Goal: Information Seeking & Learning: Learn about a topic

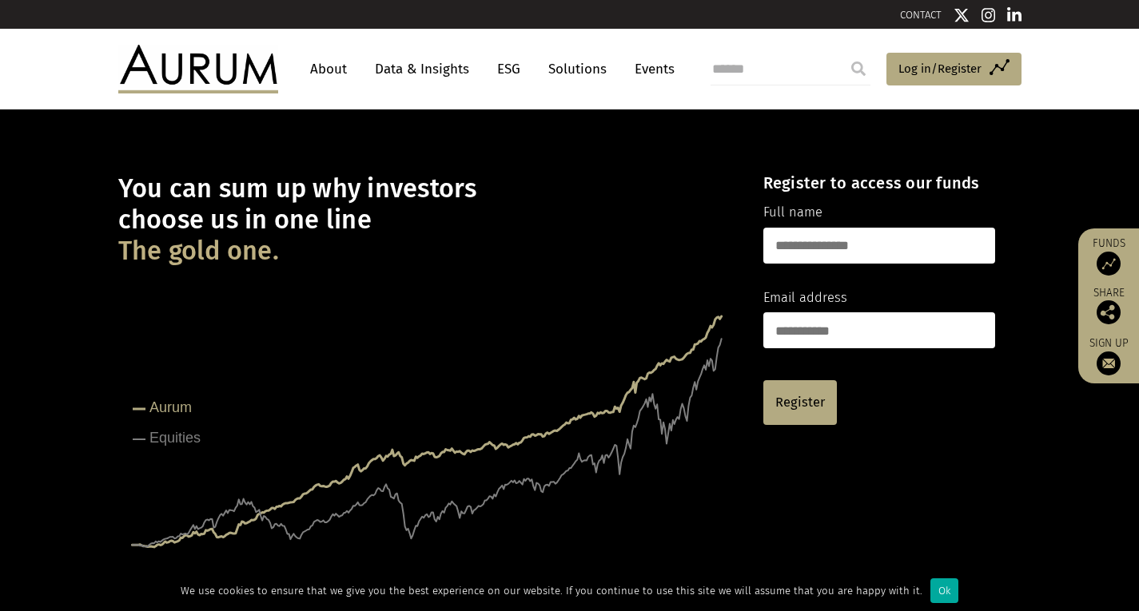
click at [328, 68] on link "About" at bounding box center [328, 69] width 53 height 30
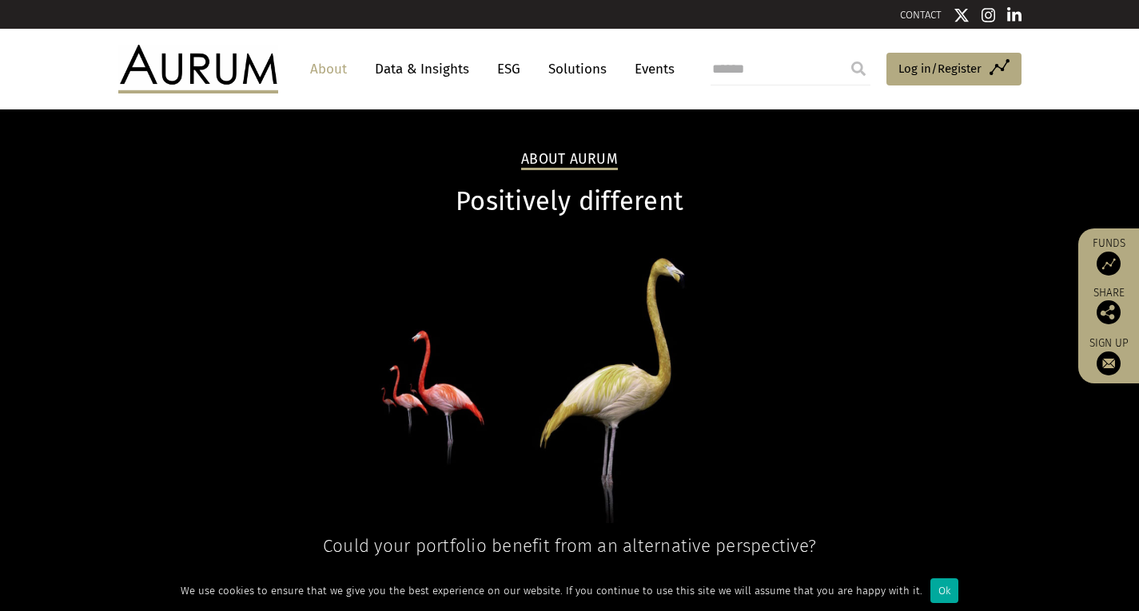
click at [409, 76] on link "Data & Insights" at bounding box center [422, 69] width 110 height 30
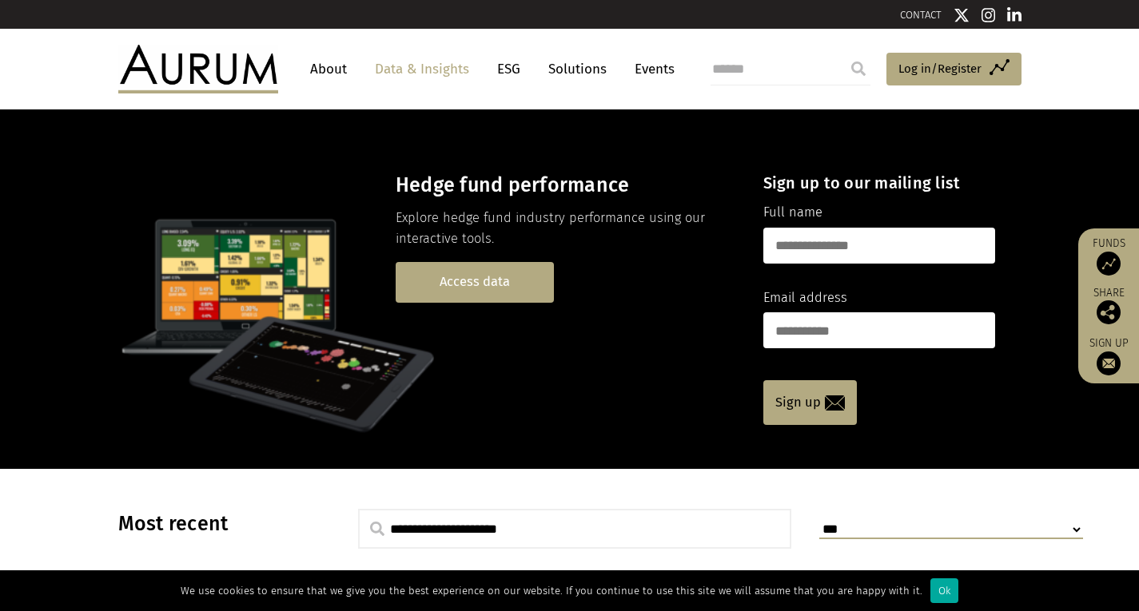
click at [498, 296] on link "Access data" at bounding box center [475, 282] width 158 height 41
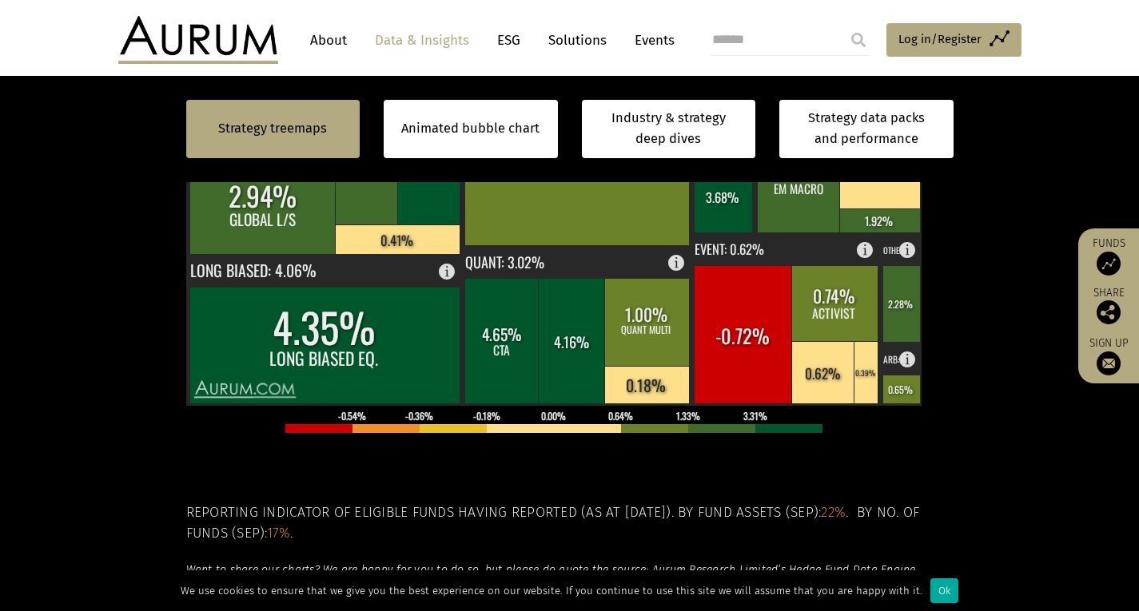
scroll to position [559, 0]
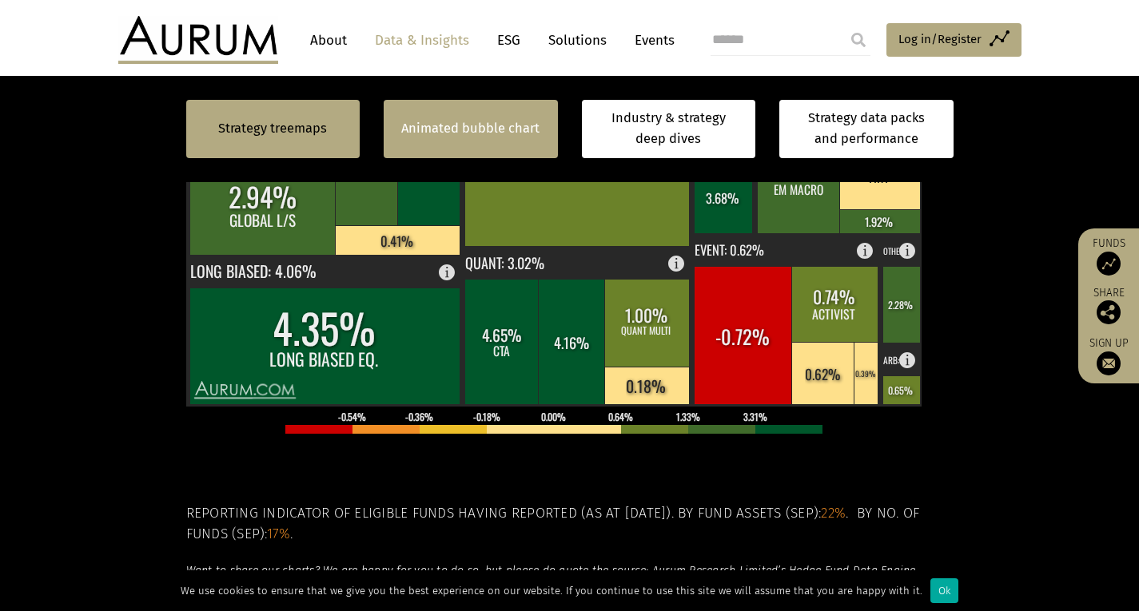
click at [444, 136] on link "Animated bubble chart" at bounding box center [470, 128] width 138 height 21
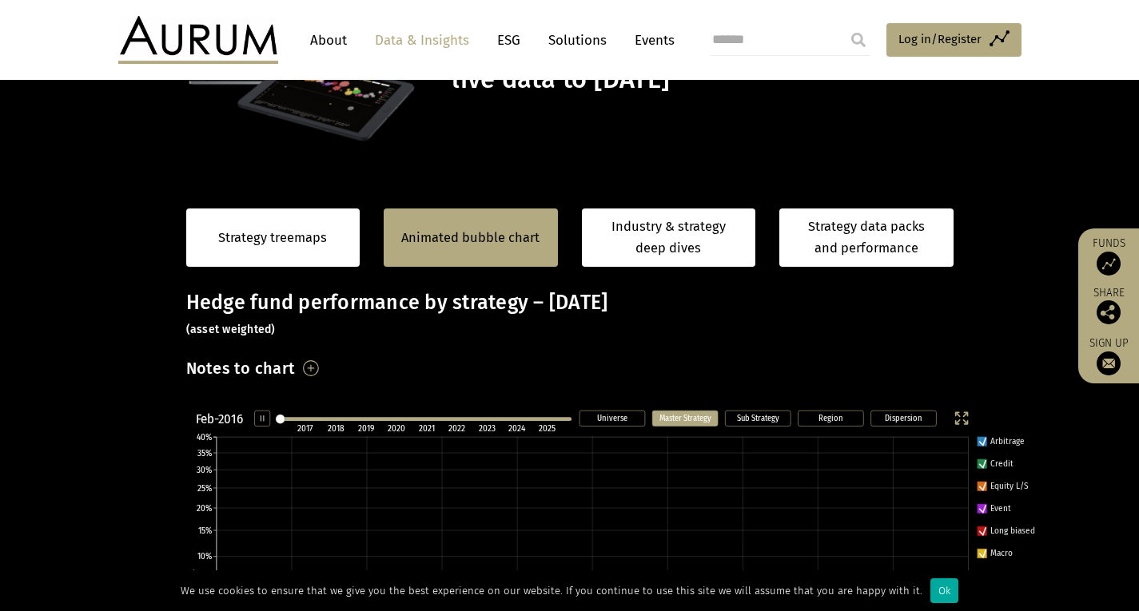
scroll to position [145, 0]
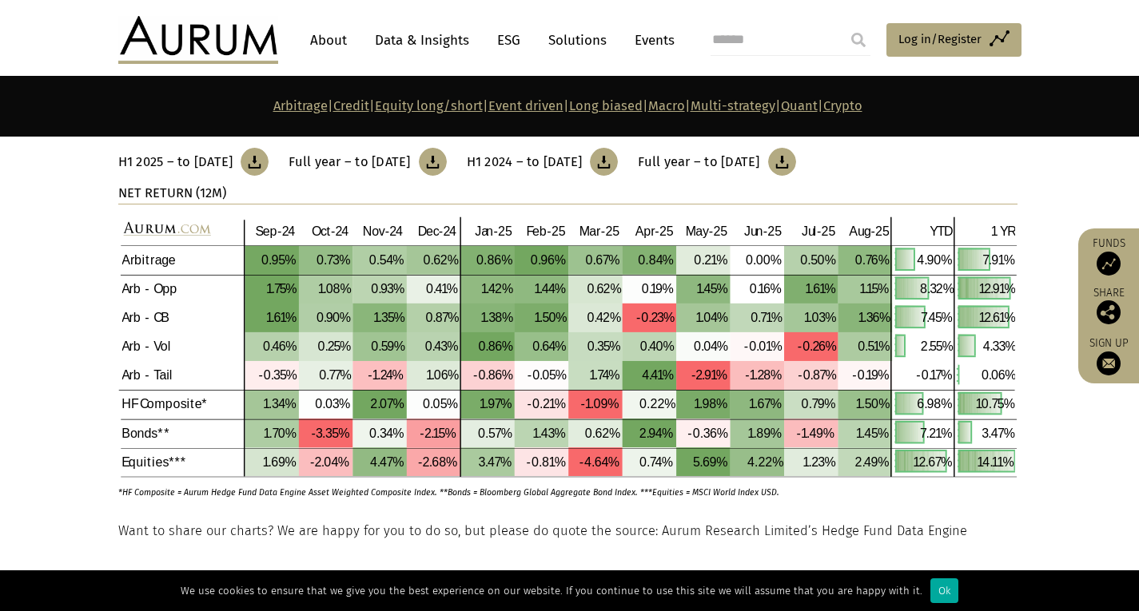
scroll to position [639, 0]
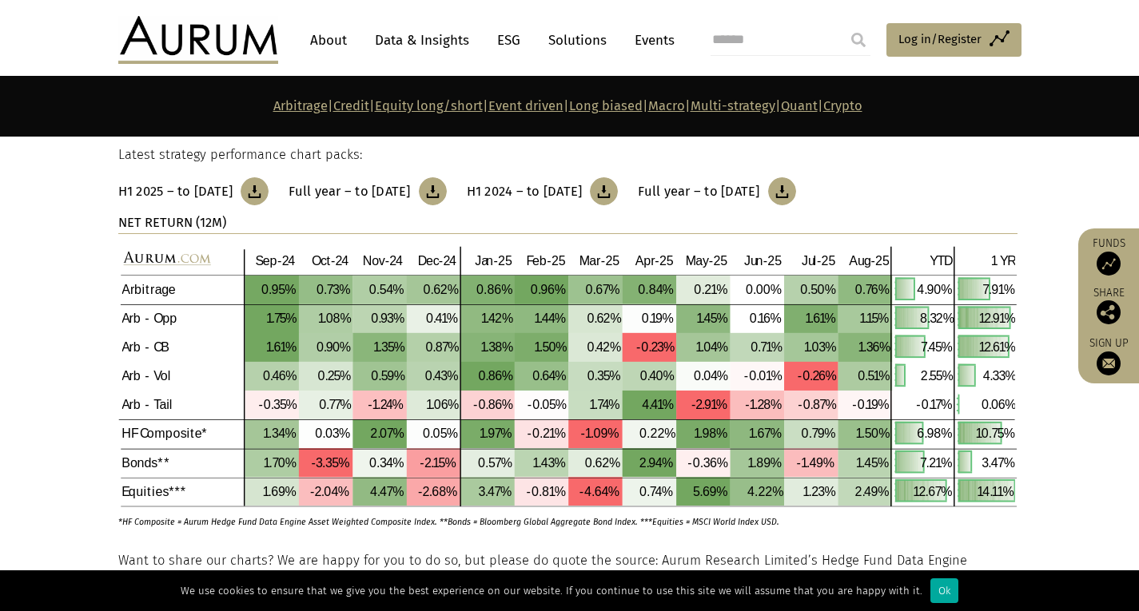
click at [501, 42] on link "ESG" at bounding box center [508, 41] width 39 height 30
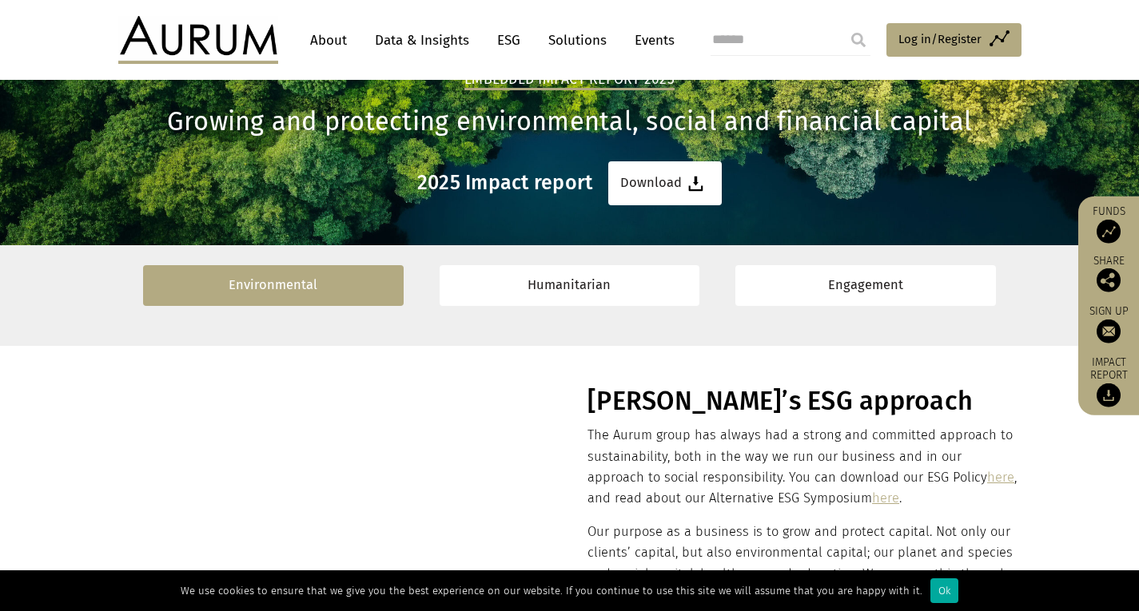
click at [307, 269] on link "Environmental" at bounding box center [273, 285] width 260 height 41
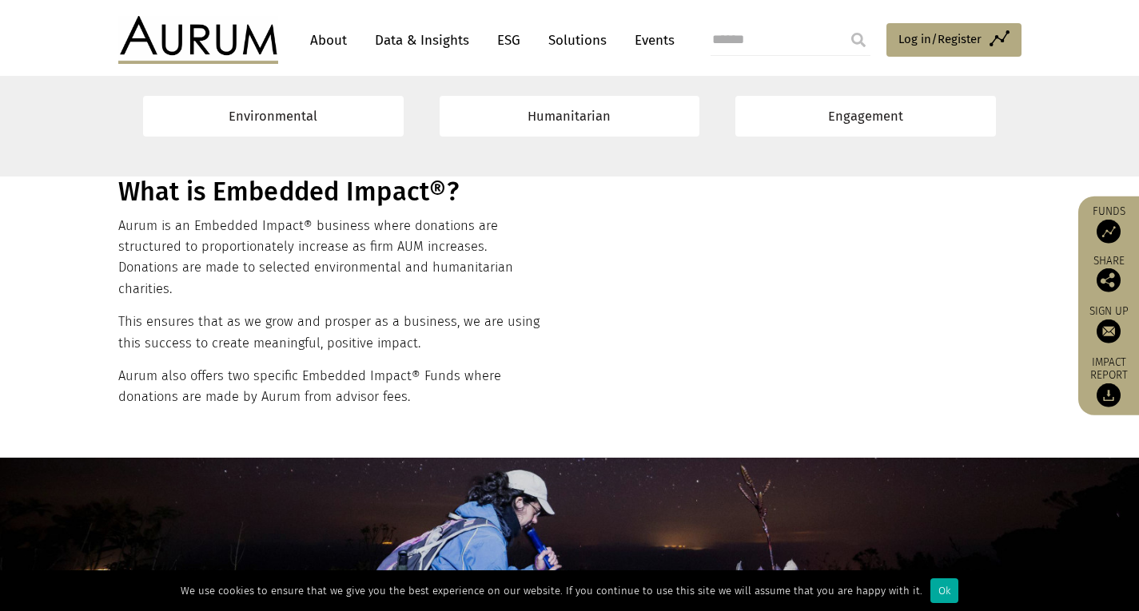
scroll to position [503, 0]
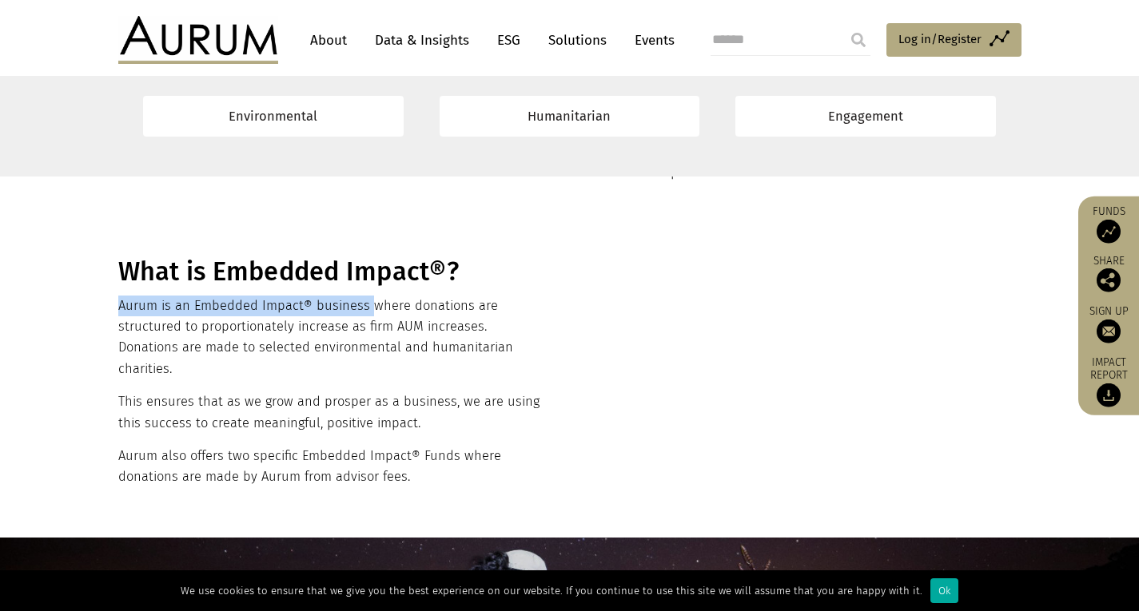
drag, startPoint x: 121, startPoint y: 302, endPoint x: 365, endPoint y: 298, distance: 243.7
click at [365, 298] on p "Aurum is an Embedded Impact® business where donations are structured to proport…" at bounding box center [332, 338] width 429 height 85
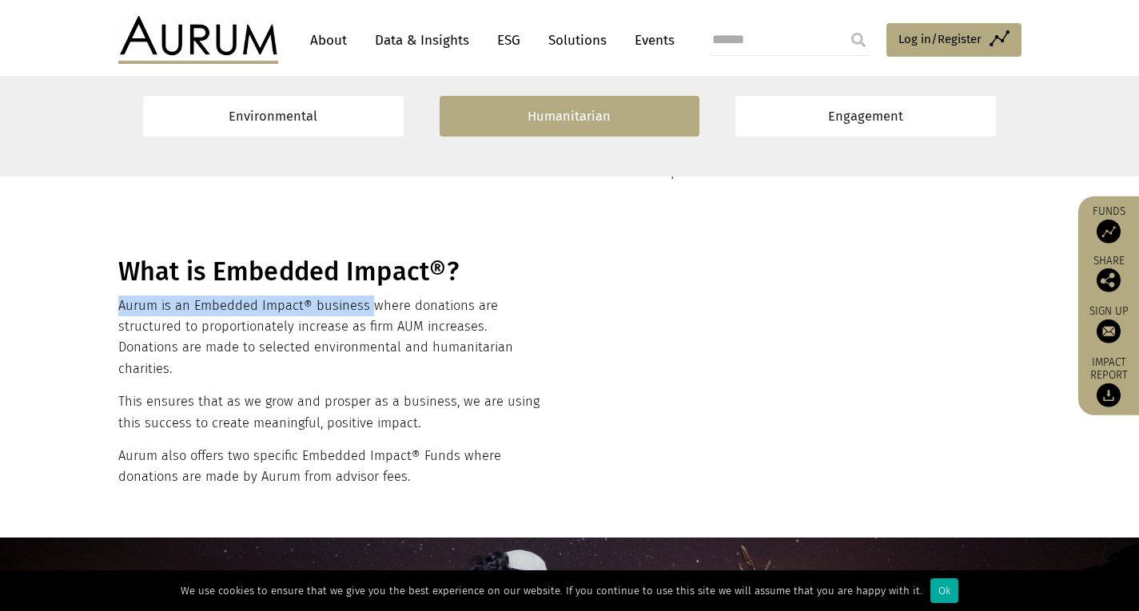
copy p "Aurum is an Embedded Impact® business"
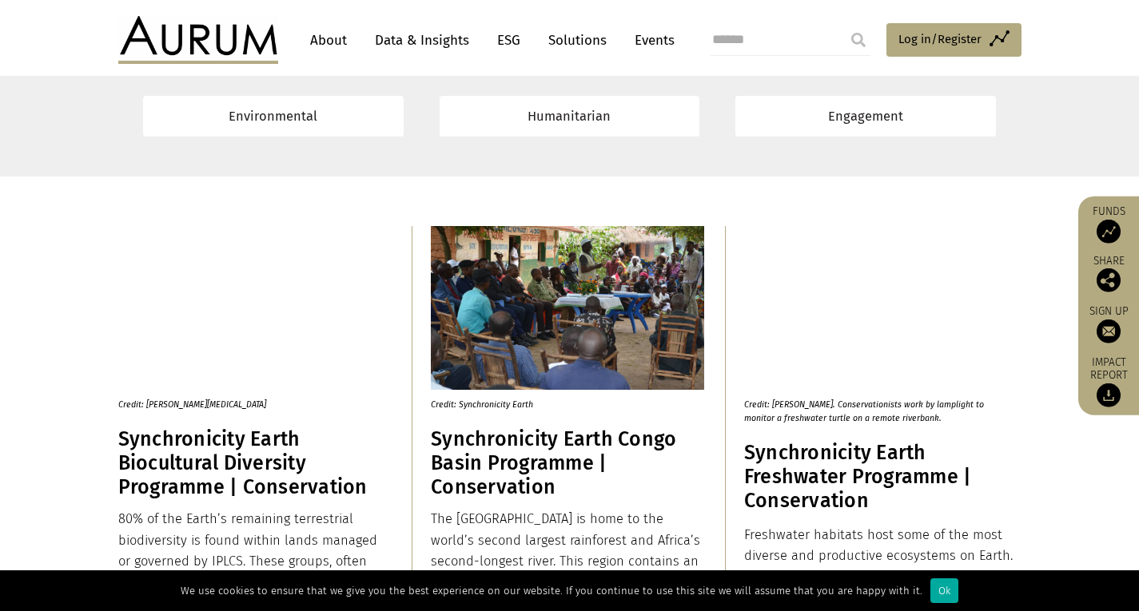
scroll to position [2102, 0]
